Goal: Information Seeking & Learning: Find contact information

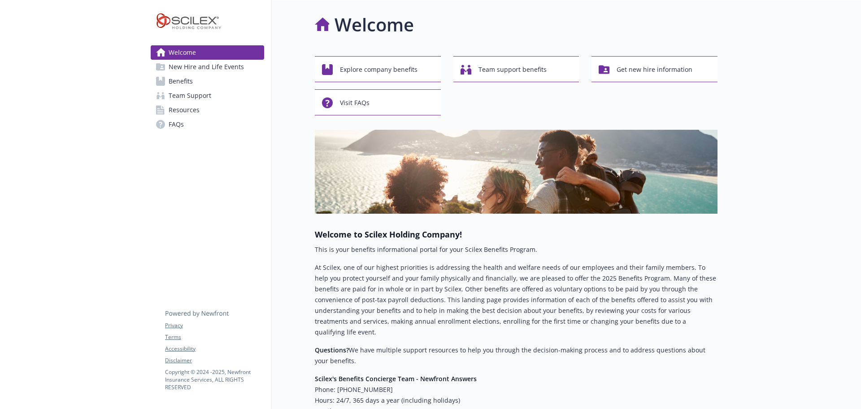
click at [205, 103] on span "Team Support" at bounding box center [190, 95] width 43 height 14
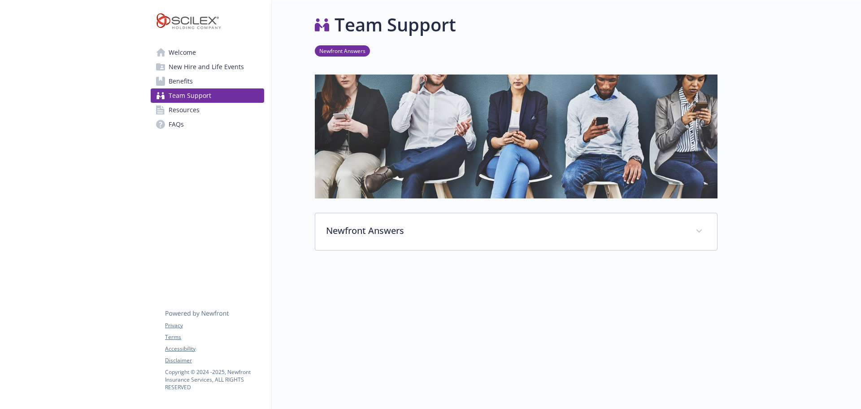
click at [186, 88] on span "Benefits" at bounding box center [181, 81] width 24 height 14
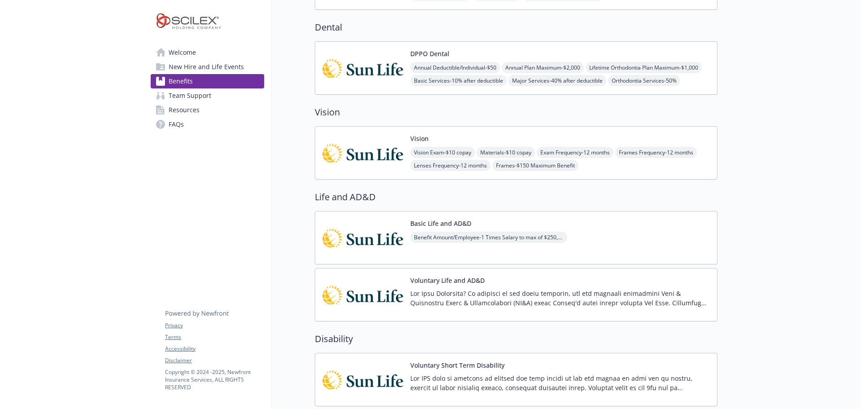
click at [388, 172] on img at bounding box center [363, 153] width 81 height 38
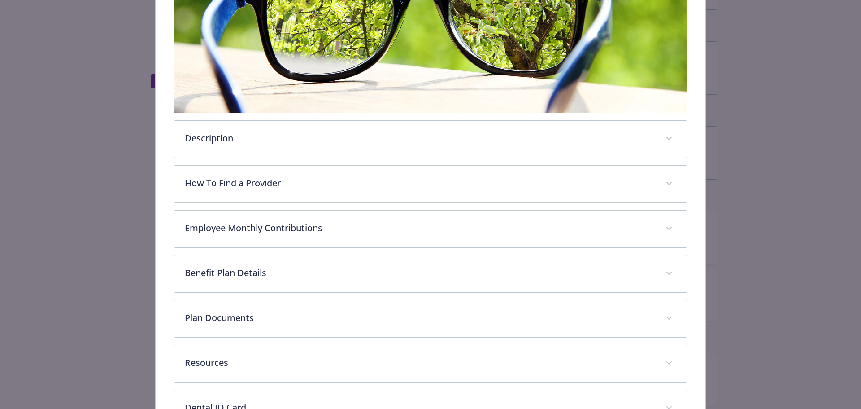
scroll to position [206, 0]
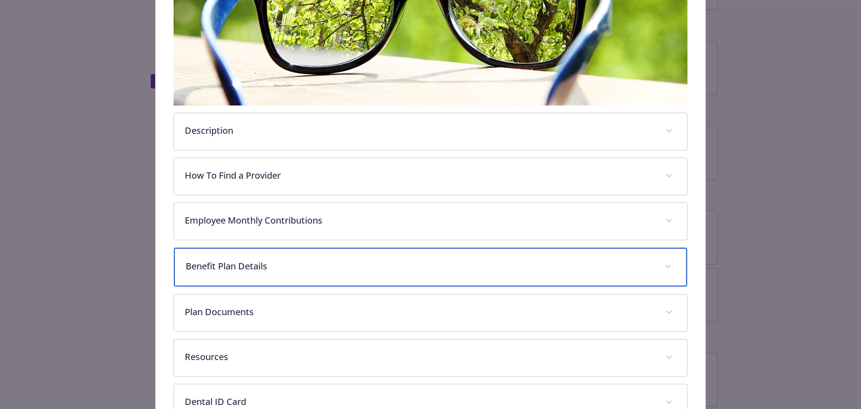
click at [318, 273] on p "Benefit Plan Details" at bounding box center [420, 265] width 469 height 13
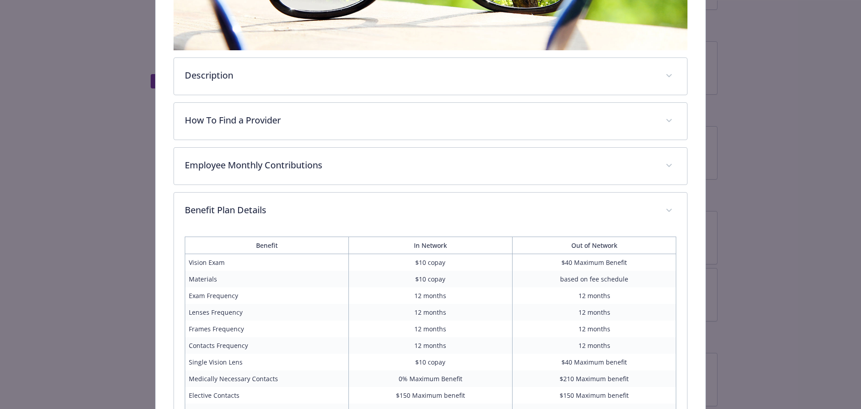
scroll to position [266, 0]
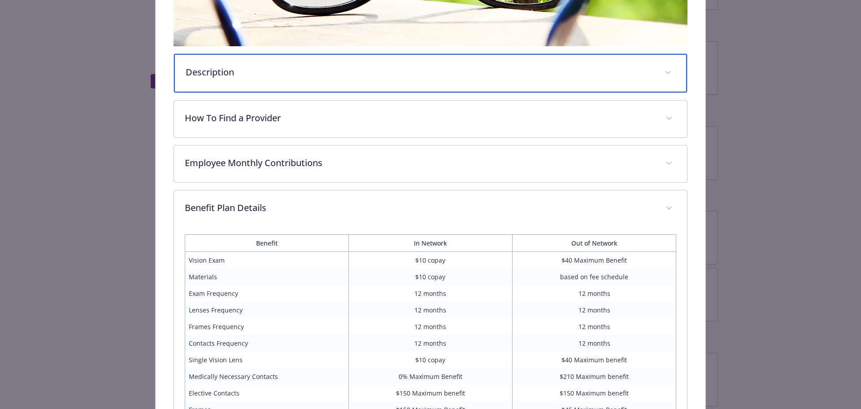
click at [283, 92] on div "Description" at bounding box center [431, 73] width 514 height 39
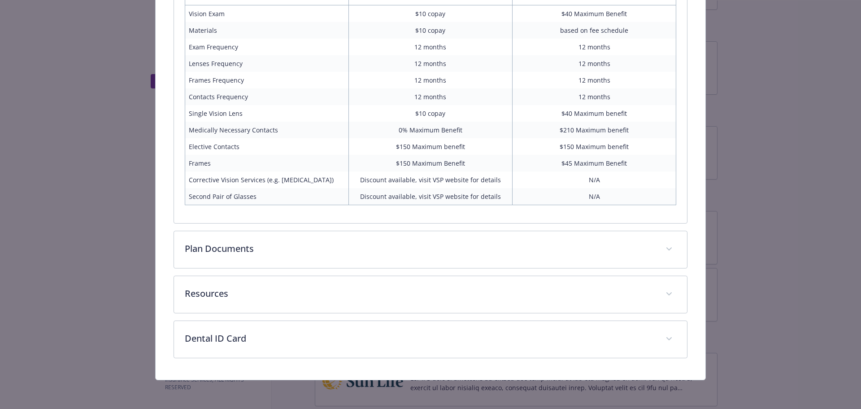
scroll to position [749, 0]
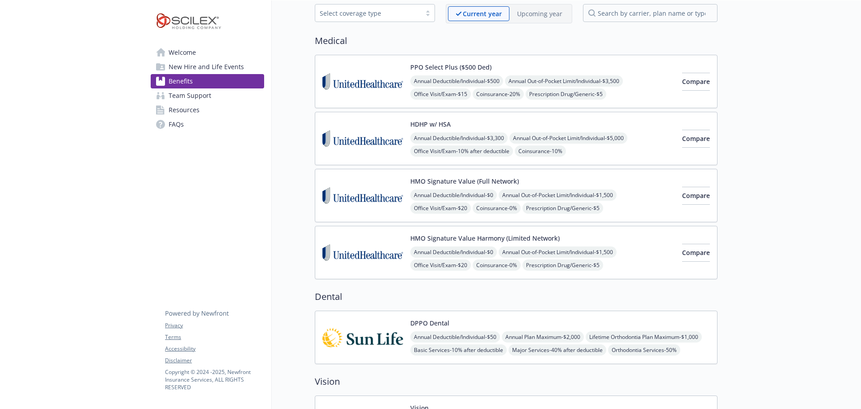
scroll to position [269, 0]
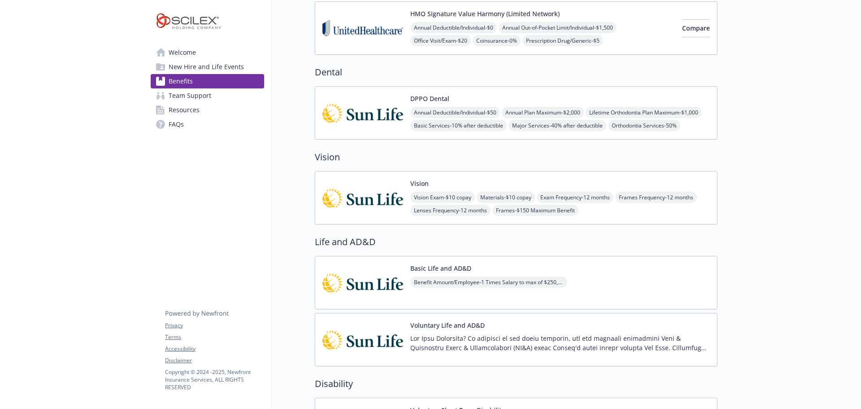
click at [378, 217] on img at bounding box center [363, 198] width 81 height 38
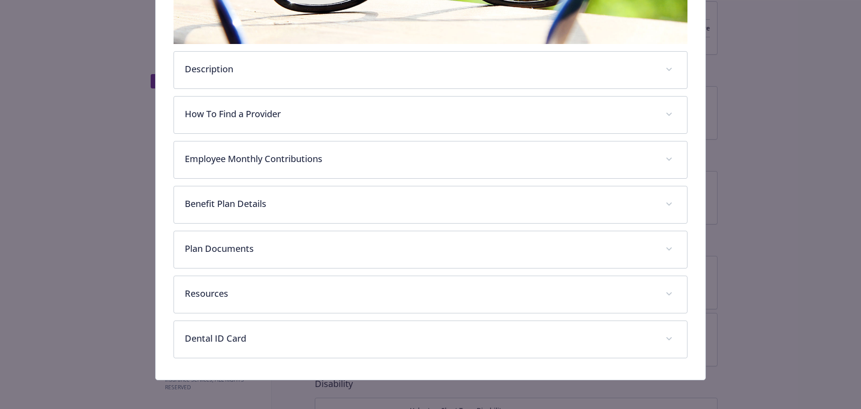
scroll to position [355, 0]
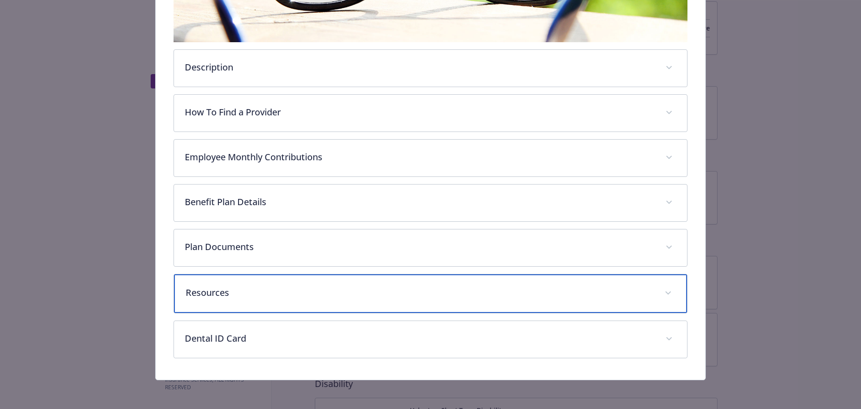
click at [419, 286] on p "Resources" at bounding box center [420, 292] width 469 height 13
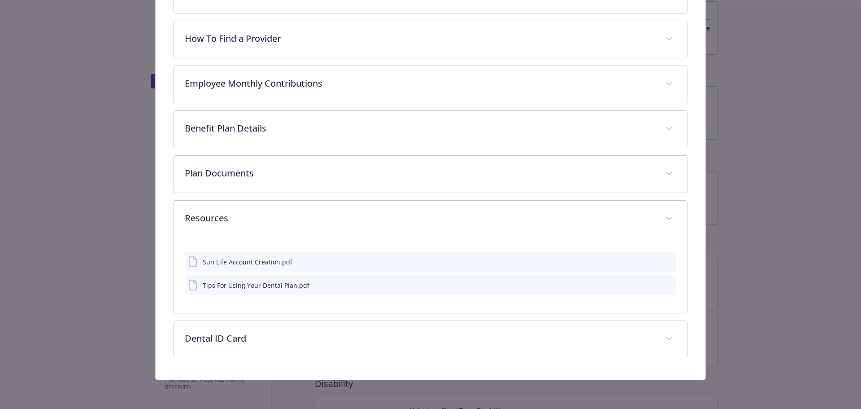
click at [273, 290] on div "Tips For Using Your Dental Plan.pdf" at bounding box center [256, 284] width 107 height 9
click at [650, 288] on icon "download file" at bounding box center [653, 284] width 7 height 7
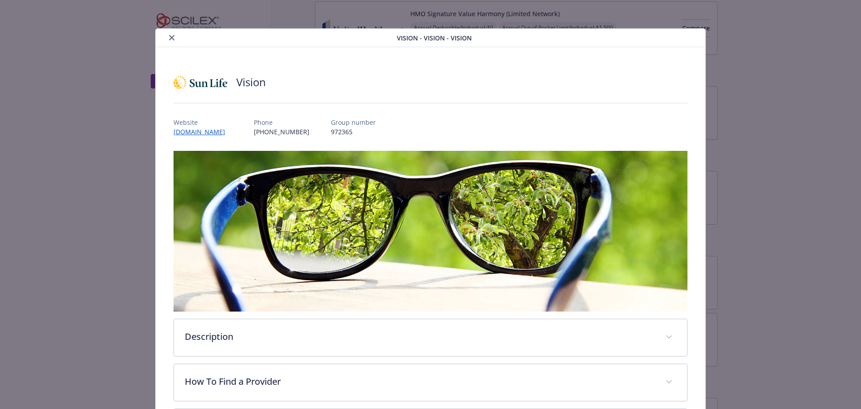
scroll to position [0, 0]
drag, startPoint x: 295, startPoint y: 140, endPoint x: 243, endPoint y: 145, distance: 51.9
click at [243, 137] on div "Website [DOMAIN_NAME] Phone [PHONE_NUMBER] Group number 972365" at bounding box center [431, 124] width 514 height 26
click at [229, 137] on div "Website [DOMAIN_NAME] Phone [PHONE_NUMBER] Group number 972365" at bounding box center [431, 124] width 514 height 26
drag, startPoint x: 220, startPoint y: 144, endPoint x: 170, endPoint y: 145, distance: 49.8
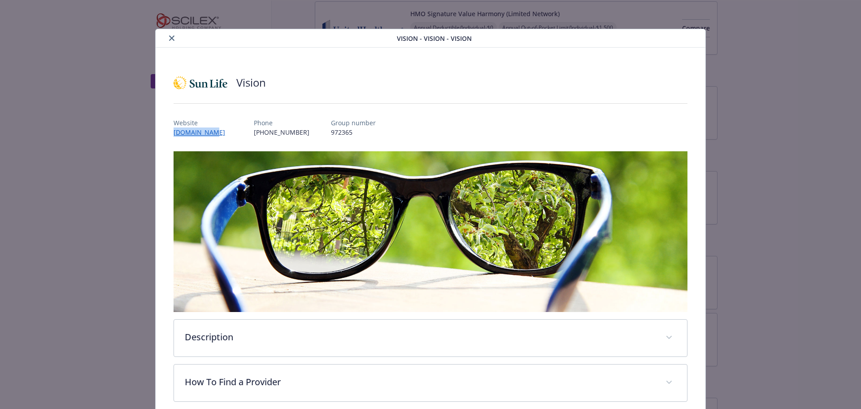
click at [170, 145] on div "Vision Website [DOMAIN_NAME] Phone [PHONE_NUMBER] Group number 972365 Descripti…" at bounding box center [431, 385] width 550 height 675
drag, startPoint x: 293, startPoint y: 142, endPoint x: 236, endPoint y: 144, distance: 57.0
click at [236, 137] on div "Website [DOMAIN_NAME] Phone [PHONE_NUMBER] Group number 972365" at bounding box center [431, 124] width 514 height 26
copy p "[PHONE_NUMBER]"
click at [204, 137] on link "[DOMAIN_NAME]" at bounding box center [204, 132] width 61 height 10
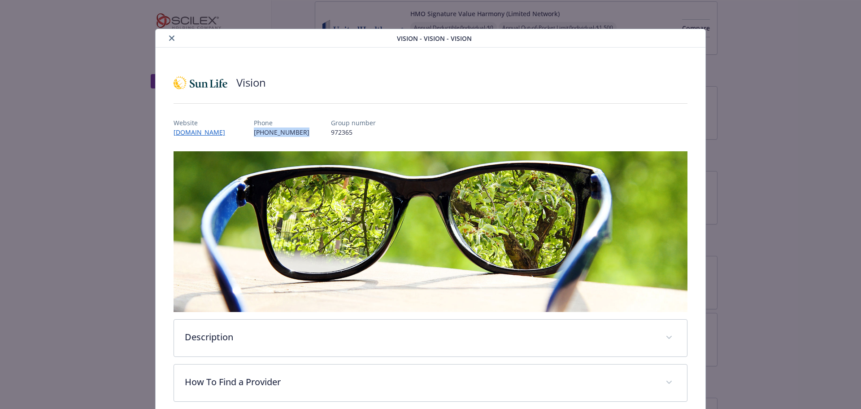
click at [174, 39] on icon "close" at bounding box center [171, 37] width 5 height 5
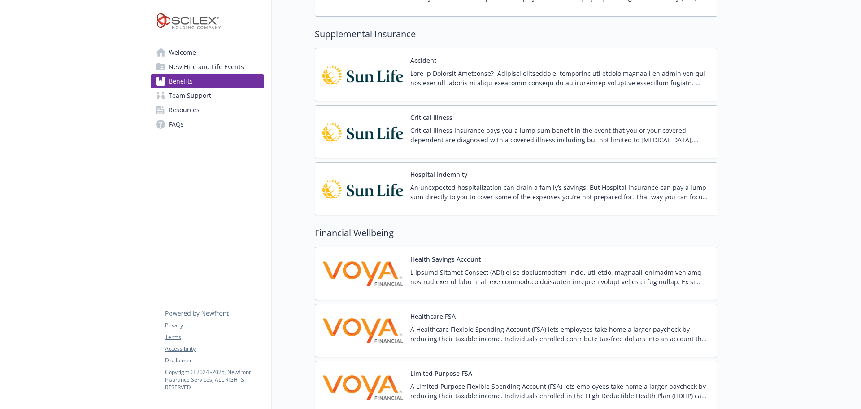
scroll to position [897, 0]
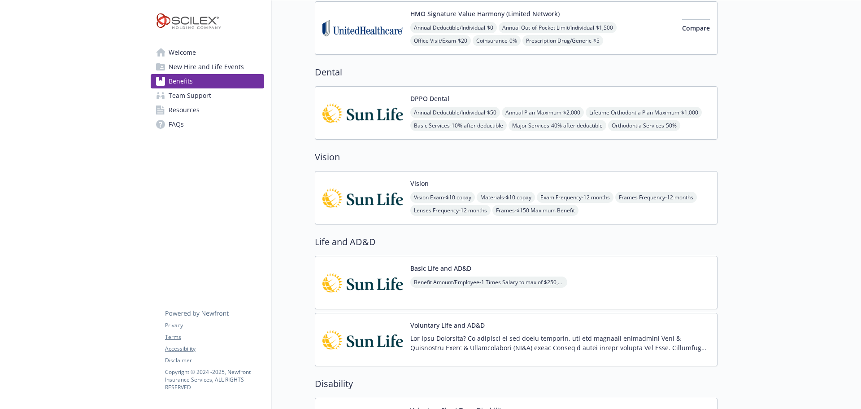
click at [226, 70] on span "New Hire and Life Events" at bounding box center [206, 67] width 75 height 14
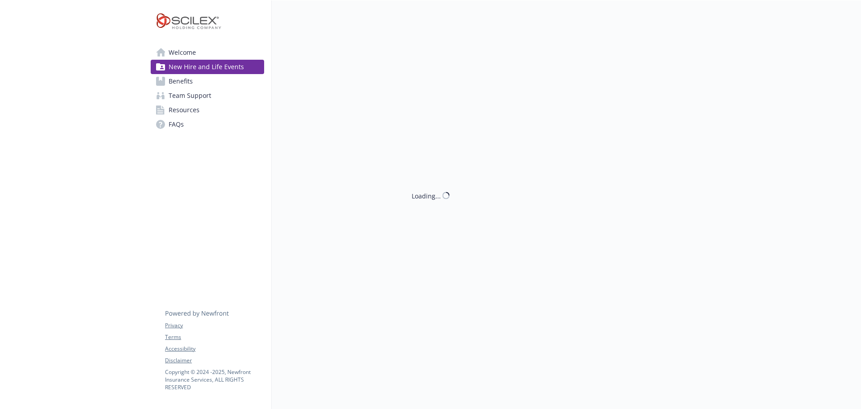
scroll to position [269, 0]
